Goal: Task Accomplishment & Management: Manage account settings

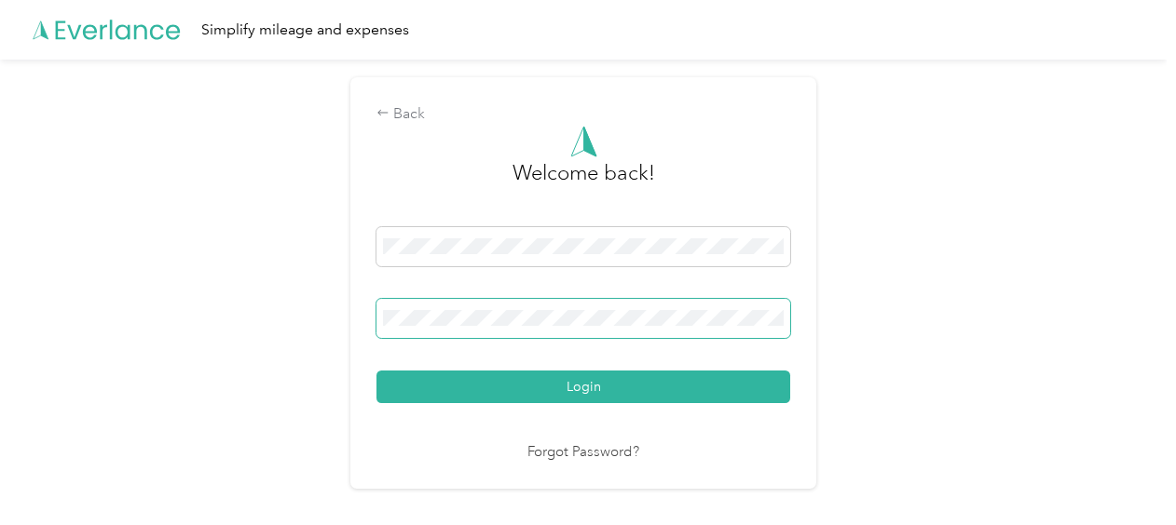
click at [480, 306] on span at bounding box center [583, 318] width 414 height 39
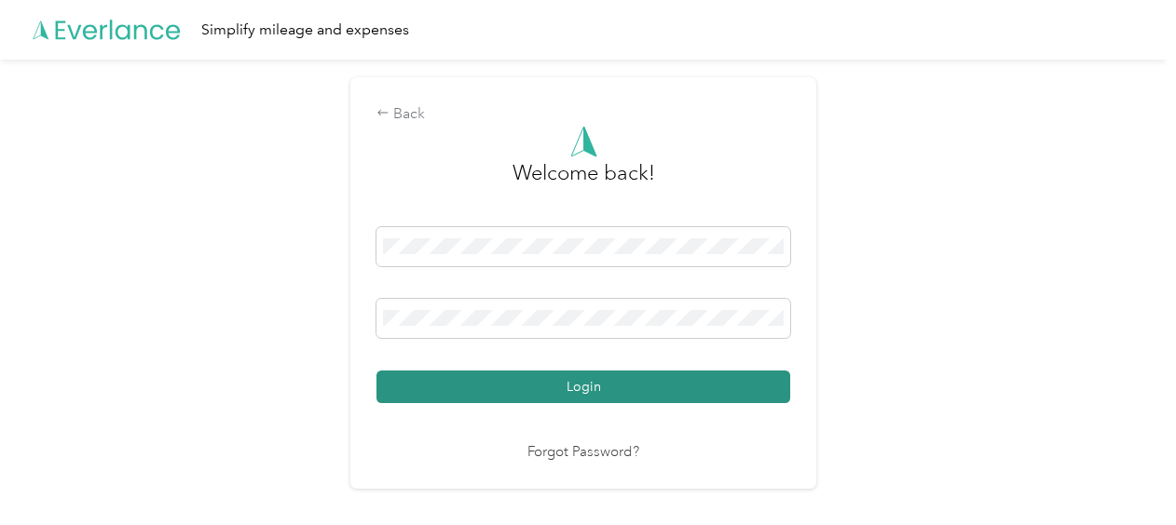
click at [650, 384] on button "Login" at bounding box center [583, 387] width 414 height 33
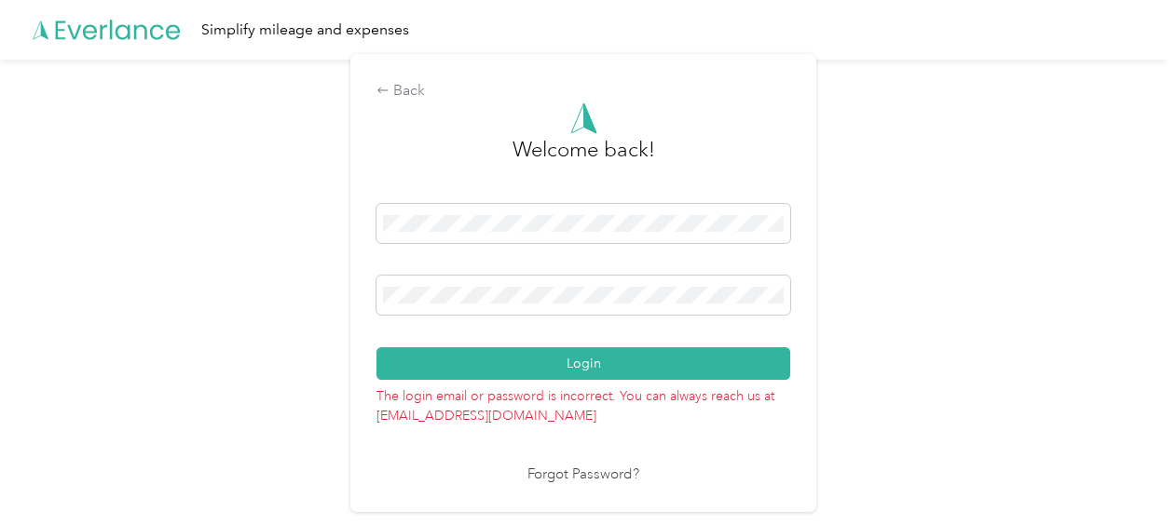
click at [579, 475] on link "Forgot Password?" at bounding box center [583, 475] width 112 height 21
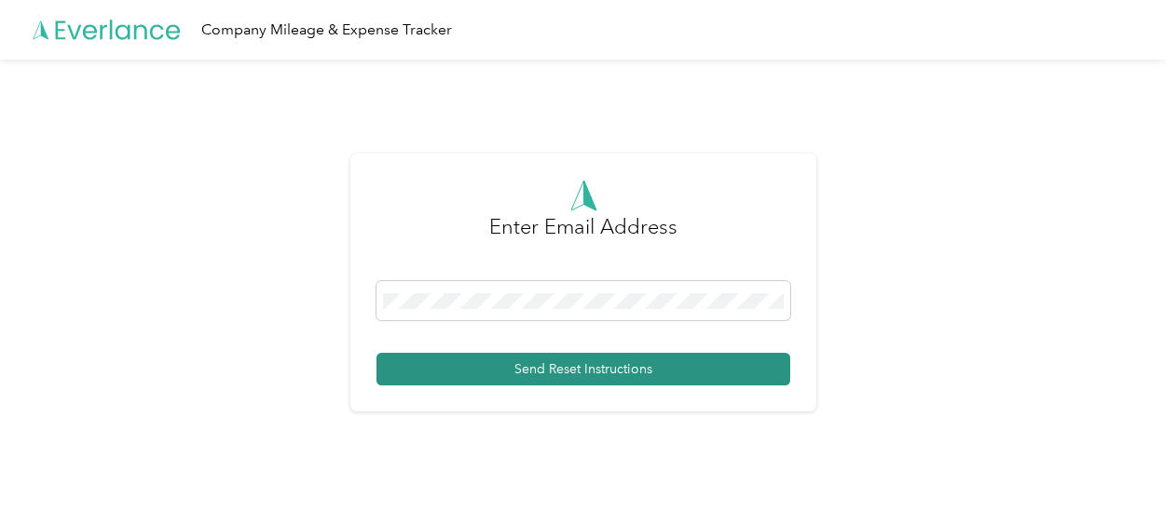
click at [540, 365] on button "Send Reset Instructions" at bounding box center [583, 369] width 414 height 33
